Goal: Task Accomplishment & Management: Manage account settings

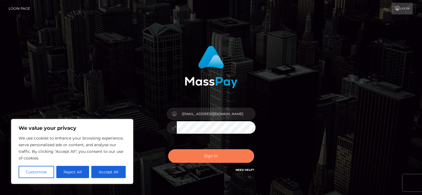
click at [187, 154] on button "Sign in" at bounding box center [211, 156] width 86 height 14
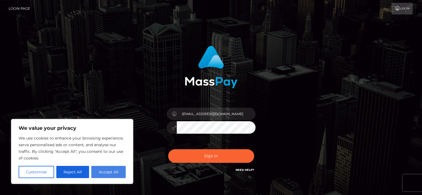
click at [101, 174] on button "Accept All" at bounding box center [108, 172] width 34 height 12
checkbox input "true"
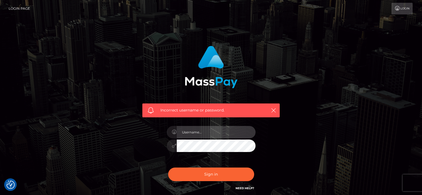
click at [197, 133] on input "text" at bounding box center [216, 132] width 79 height 12
type input "nastiti@consultant.ffn.com"
click at [161, 147] on div "Incorrect username or password. nastiti@consultant.ffn.com" at bounding box center [211, 119] width 146 height 154
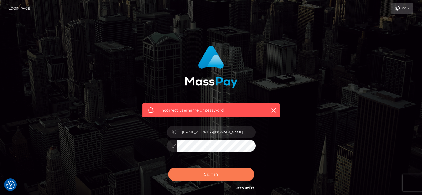
click at [213, 171] on button "Sign in" at bounding box center [211, 175] width 86 height 14
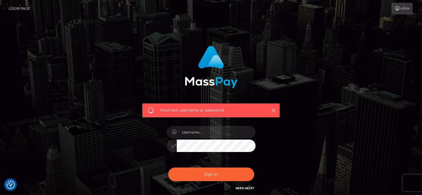
click at [20, 9] on link "Login Page" at bounding box center [19, 9] width 21 height 12
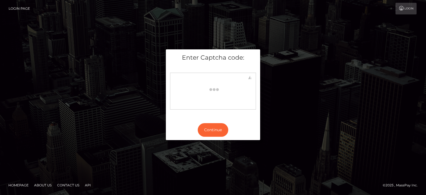
click at [408, 8] on link "Login" at bounding box center [406, 9] width 21 height 12
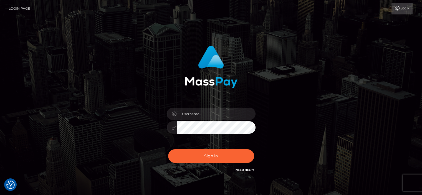
click at [15, 8] on link "Login Page" at bounding box center [19, 9] width 21 height 12
